Goal: Task Accomplishment & Management: Complete application form

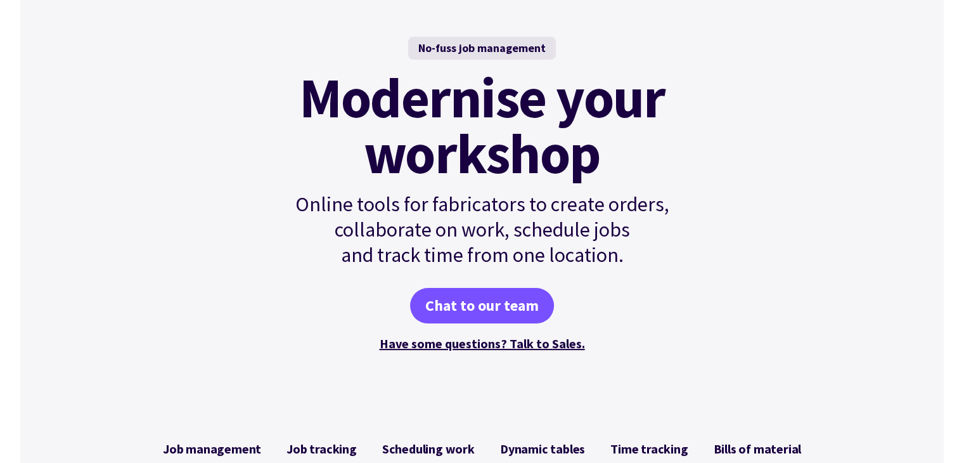
scroll to position [110, 0]
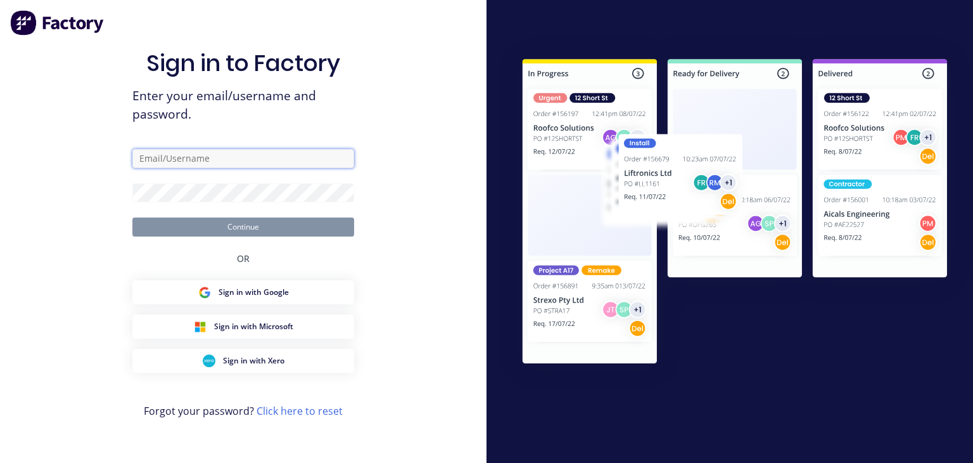
click at [206, 158] on input "text" at bounding box center [243, 158] width 222 height 19
click at [187, 208] on form "Continue" at bounding box center [243, 192] width 222 height 87
click at [210, 134] on div "Sign in to Factory Enter your email/username and password. Continue OR Sign in …" at bounding box center [243, 243] width 222 height 417
click at [241, 156] on input "text" at bounding box center [243, 158] width 222 height 19
